Goal: Task Accomplishment & Management: Use online tool/utility

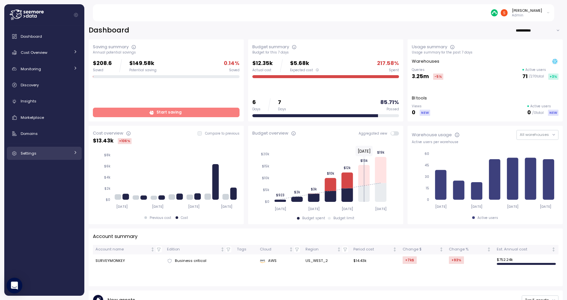
click at [36, 153] on div "Settings" at bounding box center [45, 153] width 49 height 7
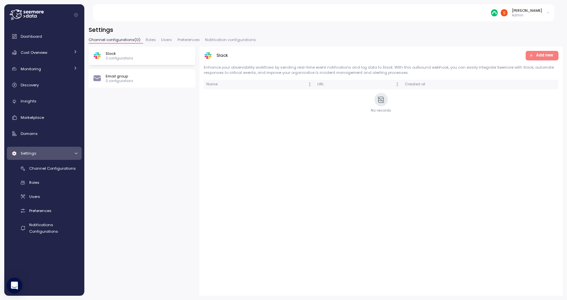
drag, startPoint x: 172, startPoint y: 87, endPoint x: 40, endPoint y: 18, distance: 148.6
click at [40, 18] on icon at bounding box center [27, 15] width 34 height 10
click at [38, 38] on span "Dashboard" at bounding box center [31, 36] width 21 height 5
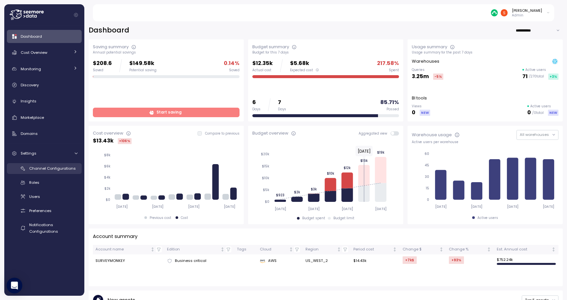
click at [46, 169] on span "Channel Configurations" at bounding box center [52, 168] width 47 height 5
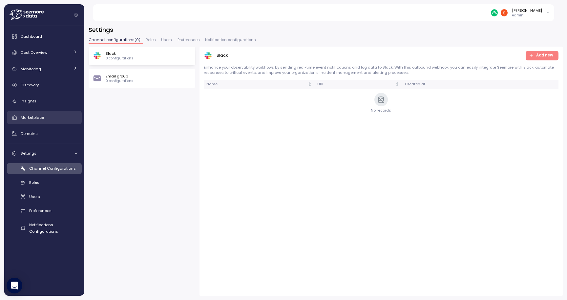
click at [33, 115] on span "Marketplace" at bounding box center [32, 117] width 23 height 5
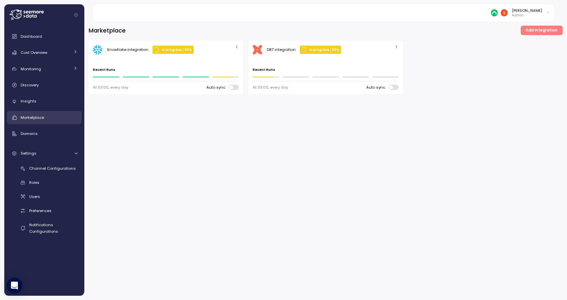
click at [45, 117] on div "Marketplace" at bounding box center [49, 117] width 57 height 7
click at [543, 30] on span "Add integration" at bounding box center [541, 30] width 32 height 9
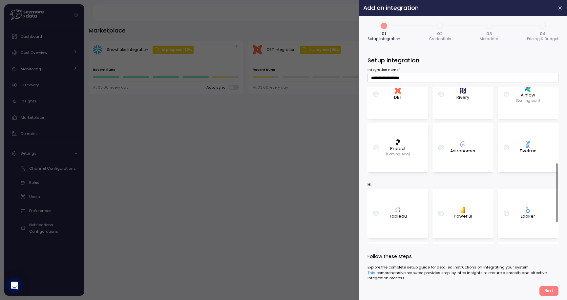
scroll to position [144, 0]
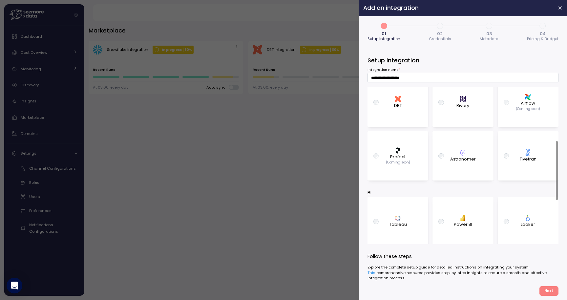
click at [523, 161] on p "Fivetran" at bounding box center [527, 159] width 17 height 7
type input "**********"
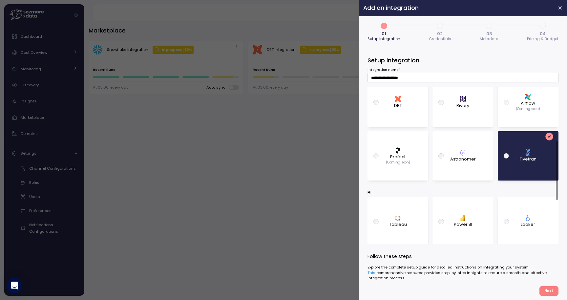
click at [546, 288] on span "Next" at bounding box center [548, 290] width 9 height 9
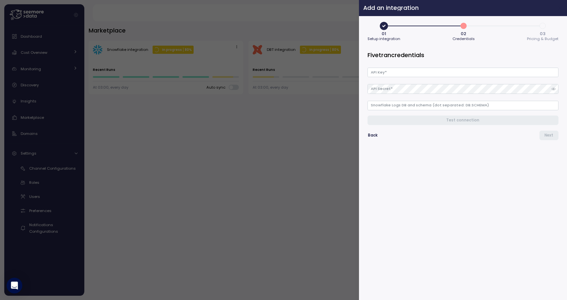
click at [562, 6] on icon "button" at bounding box center [559, 7] width 5 height 5
